Goal: Information Seeking & Learning: Learn about a topic

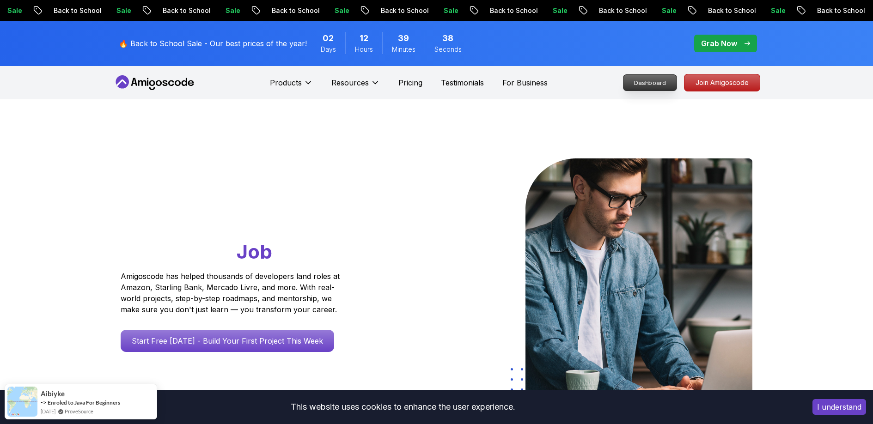
click at [652, 81] on p "Dashboard" at bounding box center [649, 83] width 53 height 16
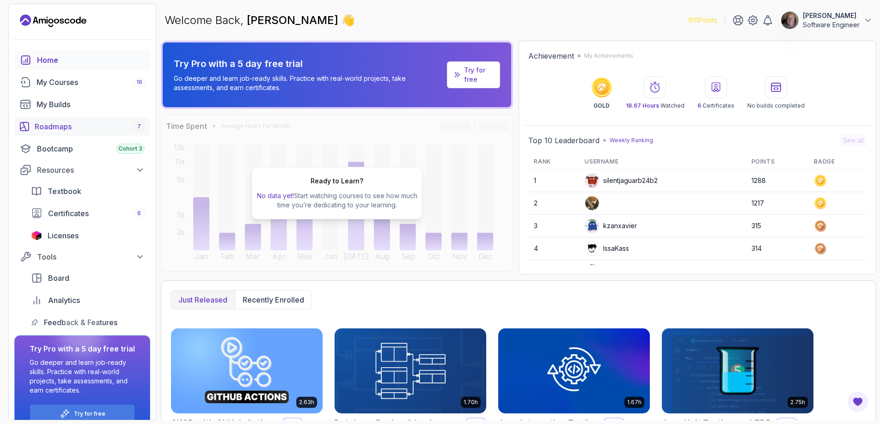
click at [55, 130] on div "Roadmaps 7" at bounding box center [90, 126] width 110 height 11
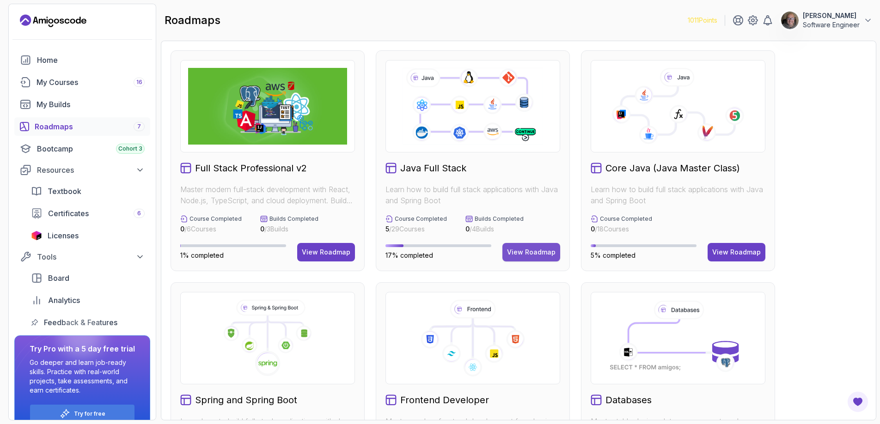
click at [547, 259] on button "View Roadmap" at bounding box center [531, 252] width 58 height 18
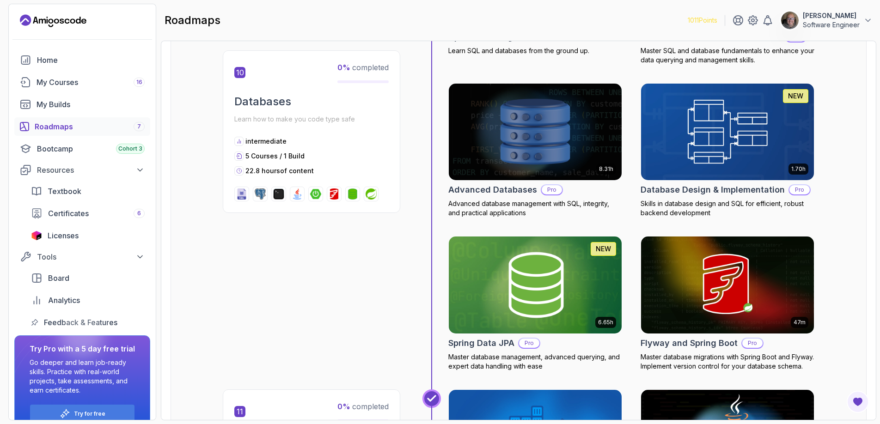
scroll to position [2196, 0]
